Goal: Transaction & Acquisition: Purchase product/service

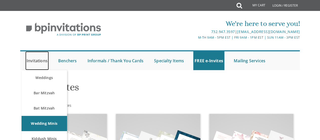
click at [41, 61] on link "Invitations" at bounding box center [37, 60] width 24 height 19
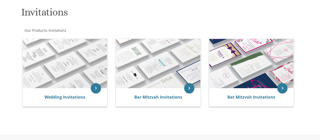
scroll to position [75, 0]
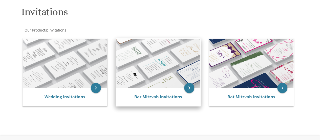
click at [176, 87] on img at bounding box center [158, 62] width 85 height 49
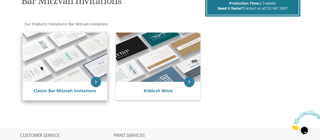
click at [86, 61] on img at bounding box center [65, 56] width 85 height 49
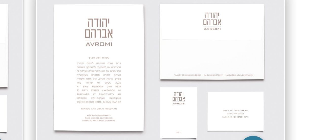
scroll to position [95, 0]
